Goal: Task Accomplishment & Management: Complete application form

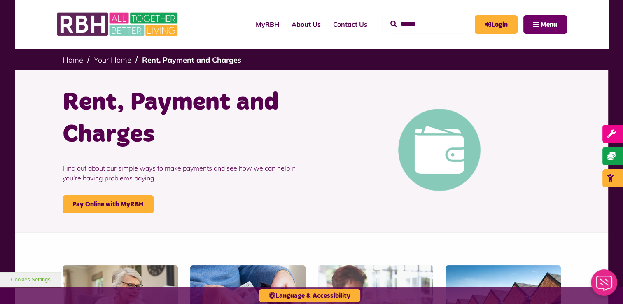
click at [535, 26] on button "Menu" at bounding box center [546, 24] width 44 height 19
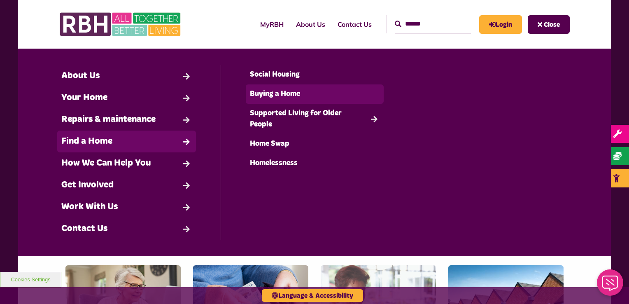
click at [274, 93] on link "Buying a Home" at bounding box center [315, 93] width 138 height 19
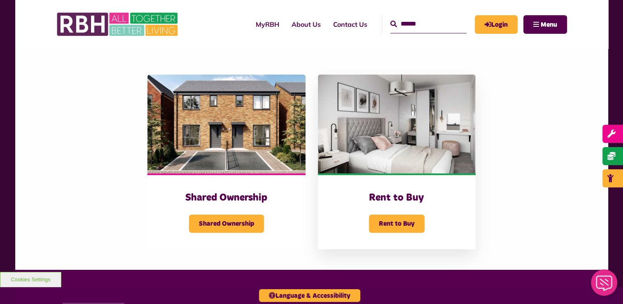
scroll to position [206, 0]
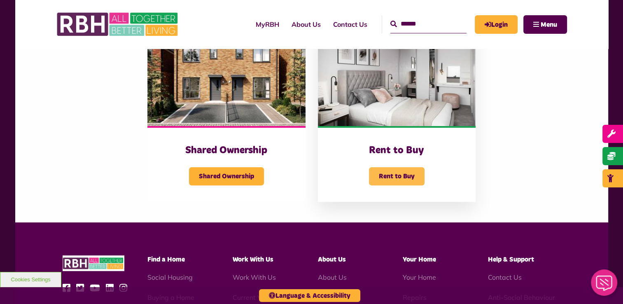
click at [391, 175] on span "Rent to Buy" at bounding box center [397, 176] width 56 height 18
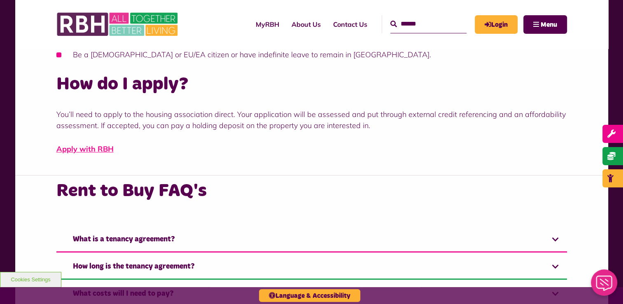
scroll to position [453, 0]
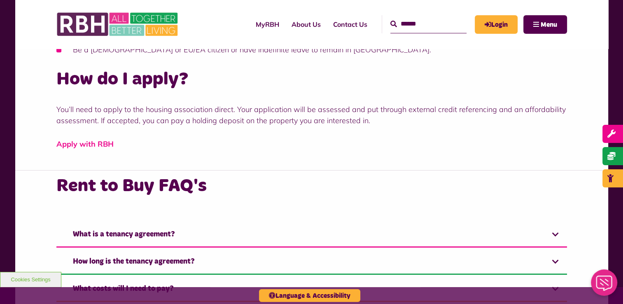
click at [91, 144] on link "Apply with RBH" at bounding box center [84, 143] width 57 height 9
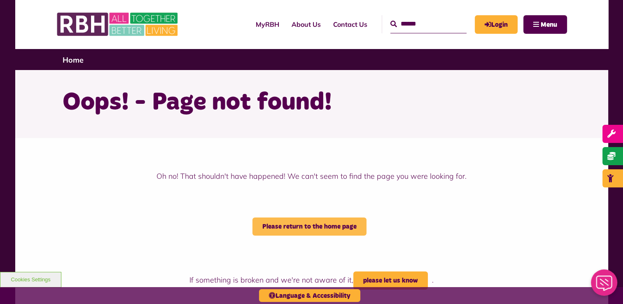
click at [297, 232] on link "Please return to the home page" at bounding box center [310, 226] width 114 height 18
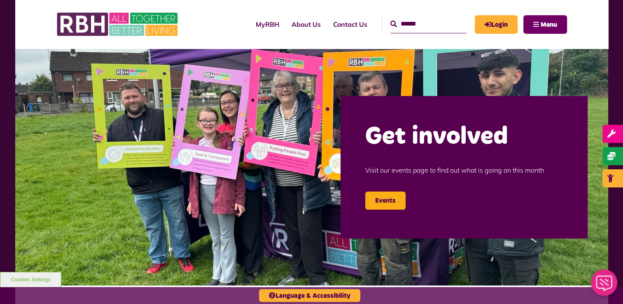
click at [536, 28] on button "Menu" at bounding box center [546, 24] width 44 height 19
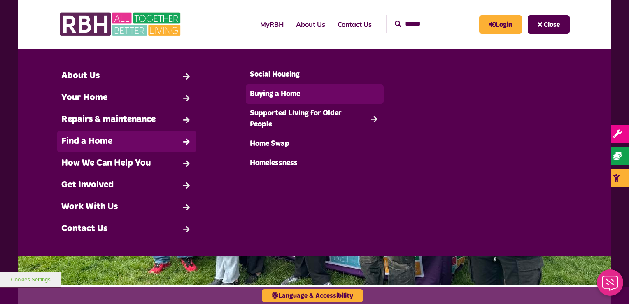
click at [275, 94] on link "Buying a Home" at bounding box center [315, 93] width 138 height 19
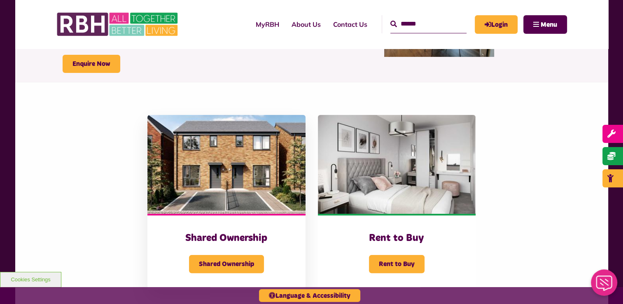
scroll to position [124, 0]
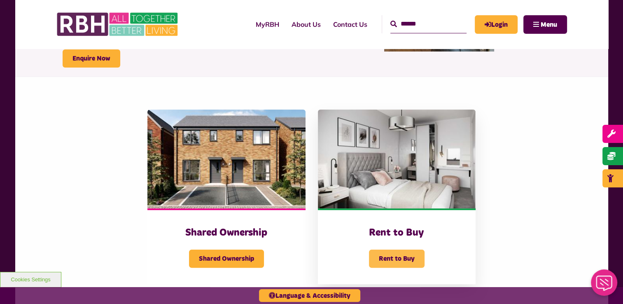
click at [400, 254] on span "Rent to Buy" at bounding box center [397, 259] width 56 height 18
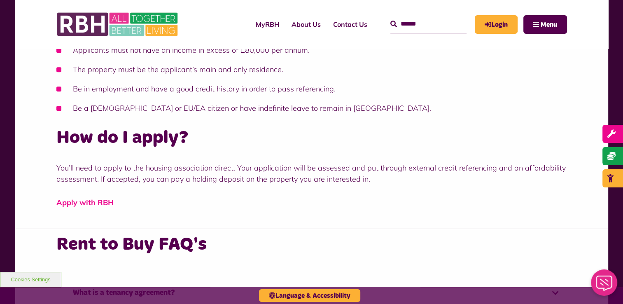
scroll to position [412, 0]
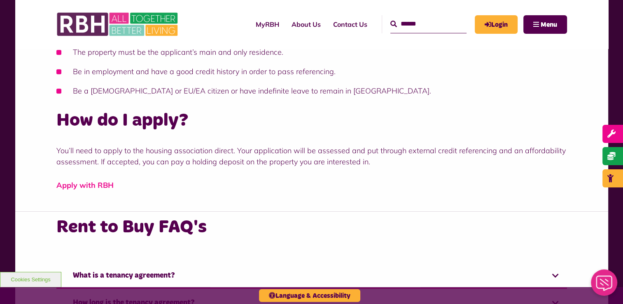
click at [82, 188] on link "Apply with RBH" at bounding box center [84, 184] width 57 height 9
